Goal: Task Accomplishment & Management: Use online tool/utility

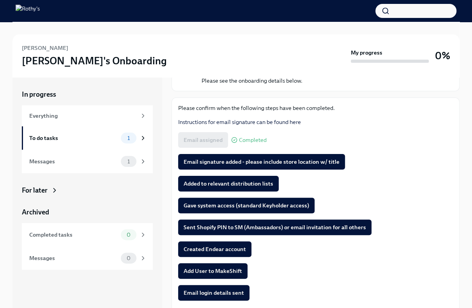
scroll to position [78, 0]
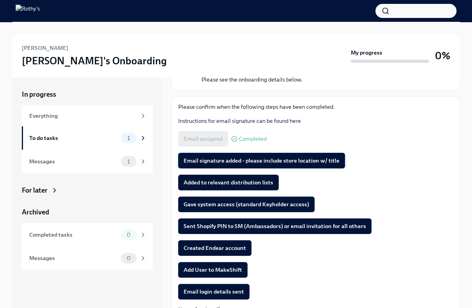
click at [230, 158] on span "Email signature added - please include store location w/ title" at bounding box center [261, 161] width 156 height 8
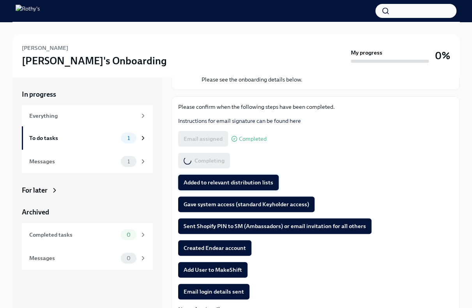
click at [221, 183] on span "Added to relevant distribution lists" at bounding box center [228, 182] width 90 height 8
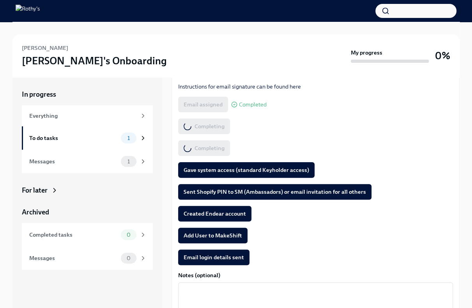
click at [201, 172] on button "Gave system access (standard Keyholder access)" at bounding box center [246, 170] width 136 height 16
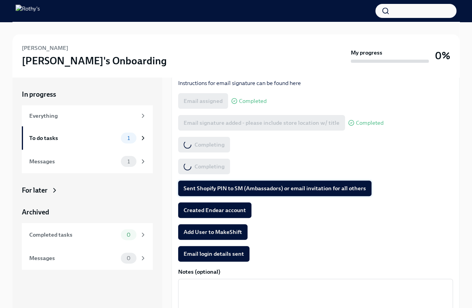
click at [200, 184] on span "Sent Shopify PIN to SM (Ambassadors) or email invitation for all others" at bounding box center [274, 188] width 182 height 8
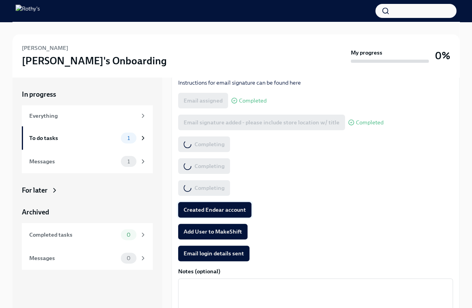
scroll to position [116, 0]
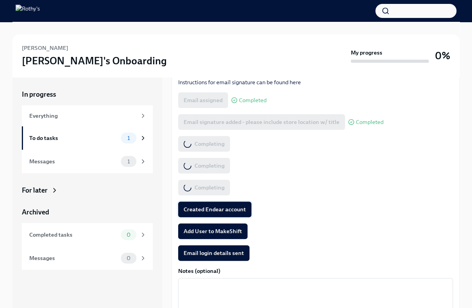
click at [202, 206] on span "Created Endear account" at bounding box center [214, 209] width 62 height 8
click at [203, 227] on span "Add User to MakeShift" at bounding box center [212, 231] width 58 height 8
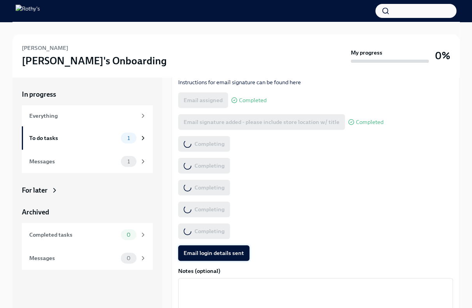
click at [205, 251] on span "Email login details sent" at bounding box center [213, 253] width 60 height 8
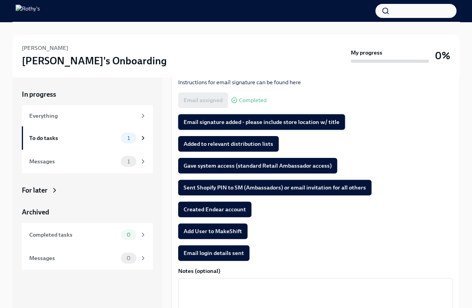
scroll to position [116, 0]
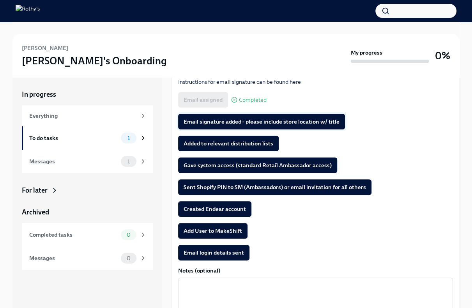
click at [212, 115] on button "Email signature added - please include store location w/ title" at bounding box center [261, 122] width 167 height 16
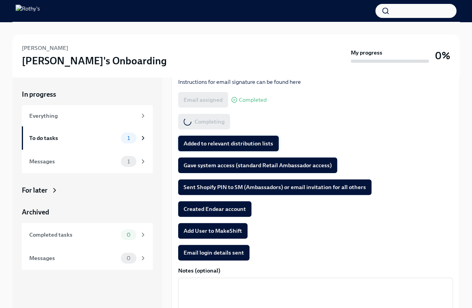
click at [210, 138] on button "Added to relevant distribution lists" at bounding box center [228, 144] width 100 height 16
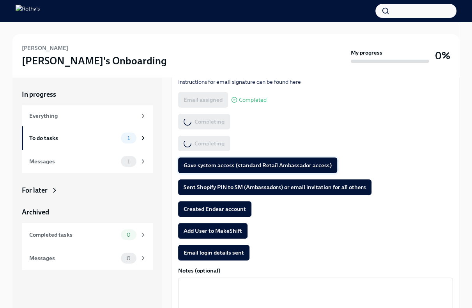
click at [197, 166] on span "Gave system access (standard Retail Ambassador access)" at bounding box center [257, 165] width 148 height 8
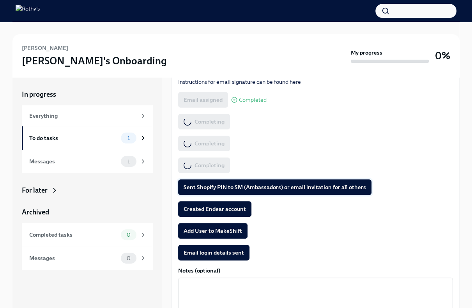
click at [195, 190] on span "Sent Shopify PIN to SM (Ambassadors) or email invitation for all others" at bounding box center [274, 187] width 182 height 8
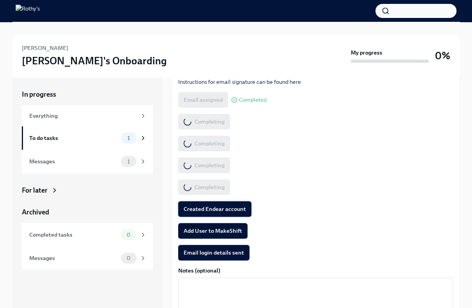
click at [195, 207] on span "Created Endear account" at bounding box center [214, 209] width 62 height 8
click at [199, 228] on span "Add User to MakeShift" at bounding box center [212, 231] width 58 height 8
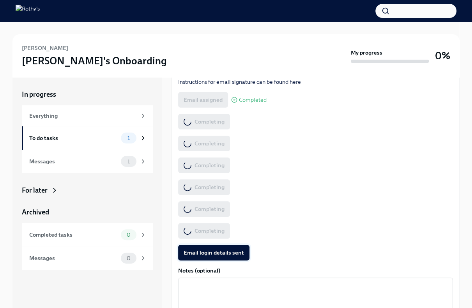
click at [200, 251] on span "Email login details sent" at bounding box center [213, 253] width 60 height 8
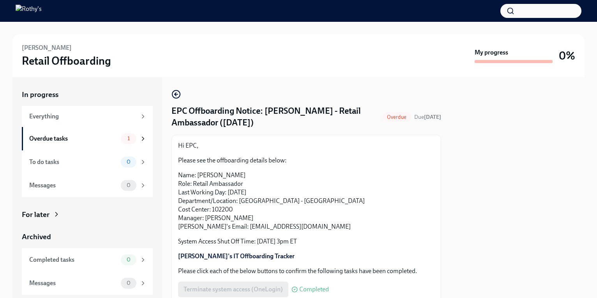
scroll to position [139, 0]
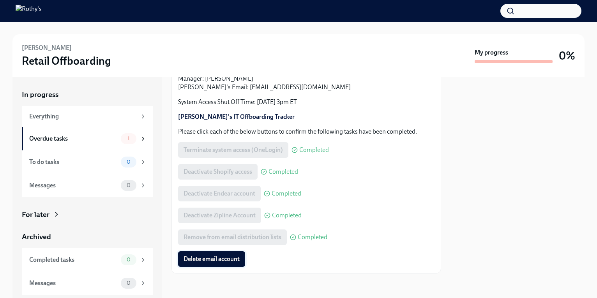
click at [207, 257] on span "Delete email account" at bounding box center [211, 259] width 56 height 8
